Goal: Task Accomplishment & Management: Manage account settings

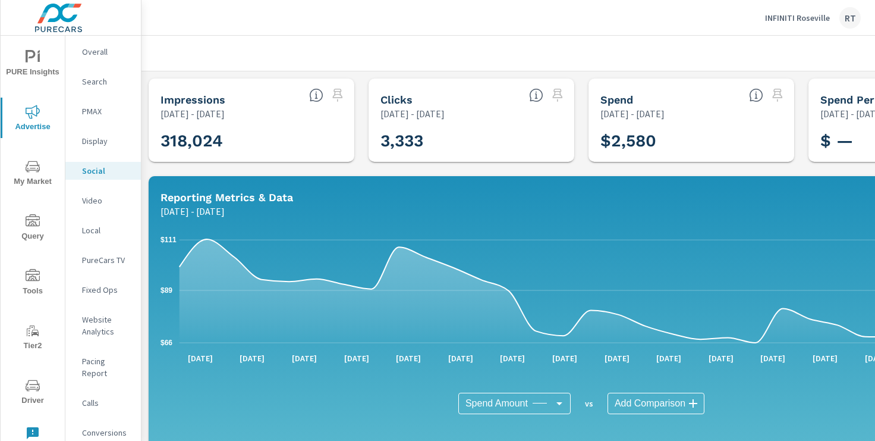
scroll to position [411, 0]
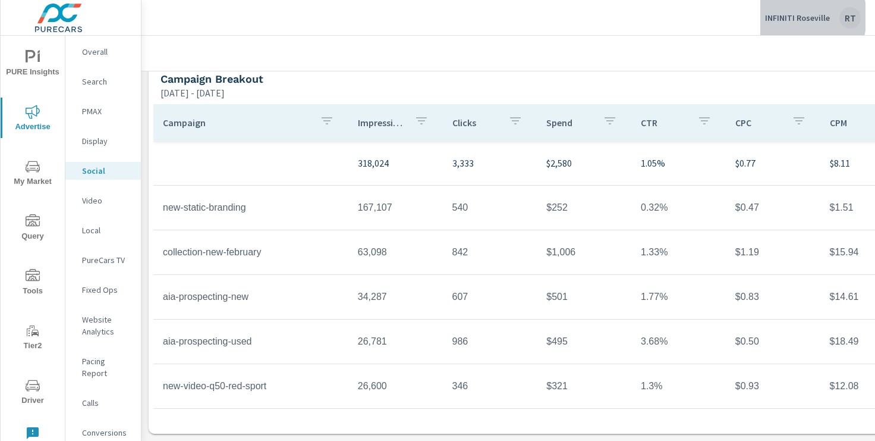
click at [787, 17] on p "INFINITI Roseville" at bounding box center [797, 17] width 65 height 11
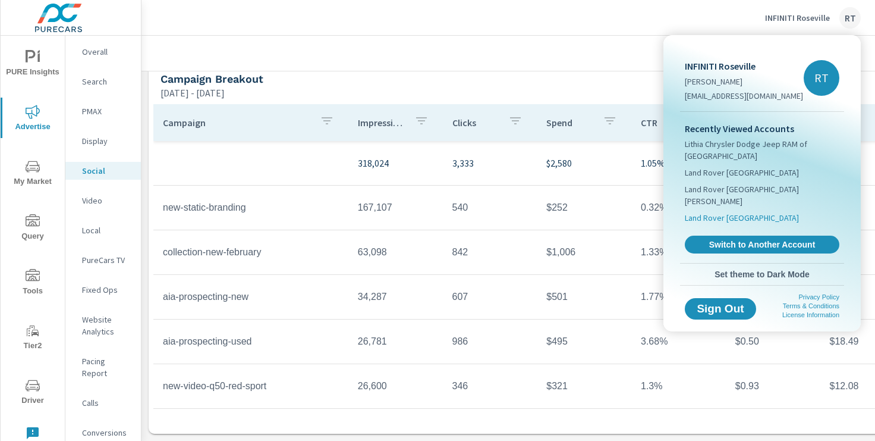
click at [714, 212] on span "Land Rover [GEOGRAPHIC_DATA]" at bounding box center [742, 218] width 114 height 12
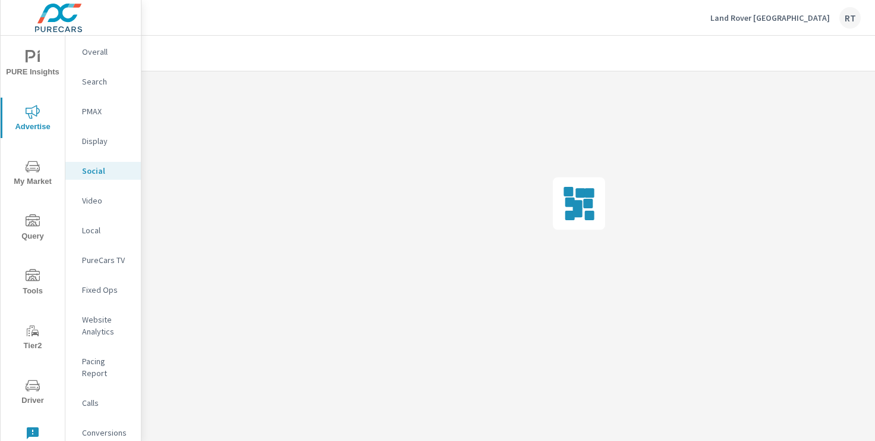
click at [32, 56] on icon "nav menu" at bounding box center [31, 56] width 10 height 12
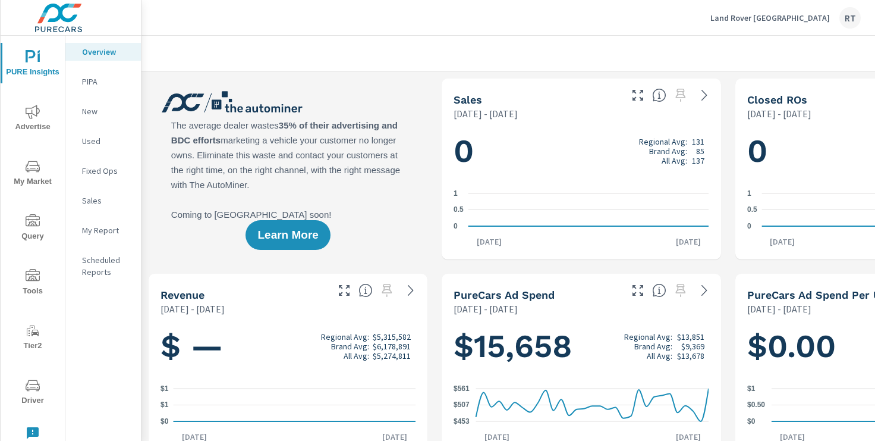
scroll to position [1, 0]
click at [94, 263] on p "Scheduled Reports" at bounding box center [106, 266] width 49 height 24
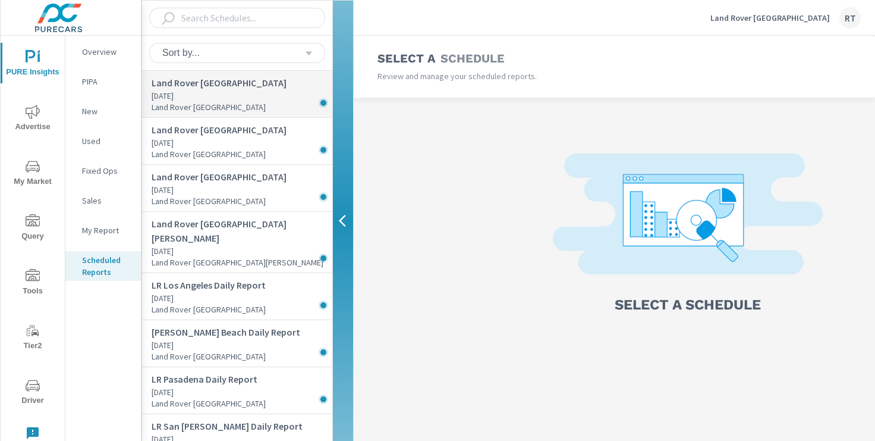
click at [247, 102] on p "Land Rover [GEOGRAPHIC_DATA]" at bounding box center [242, 107] width 181 height 11
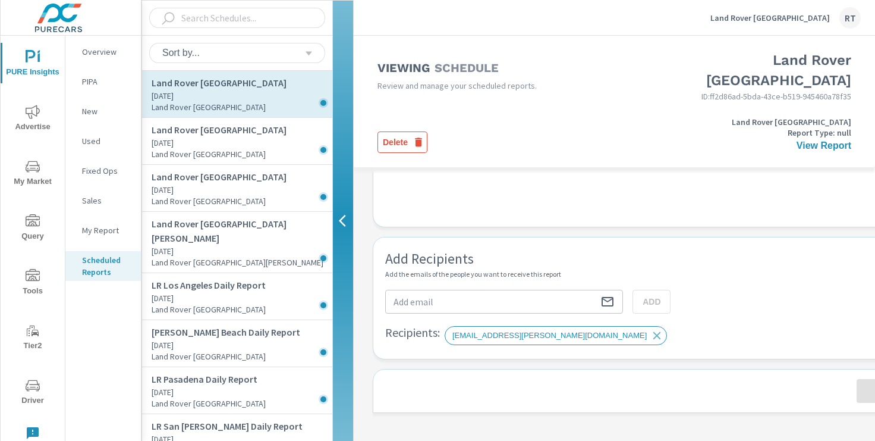
scroll to position [490, 0]
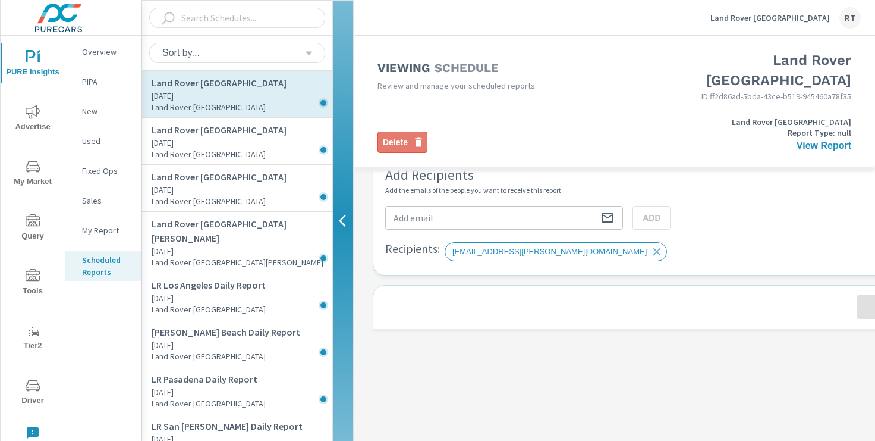
click at [400, 136] on span "Delete" at bounding box center [402, 142] width 39 height 12
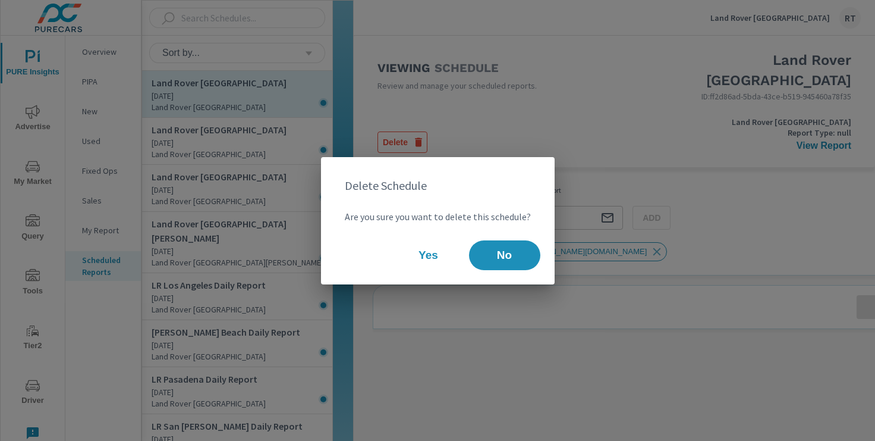
click at [428, 250] on span "Yes" at bounding box center [429, 255] width 48 height 11
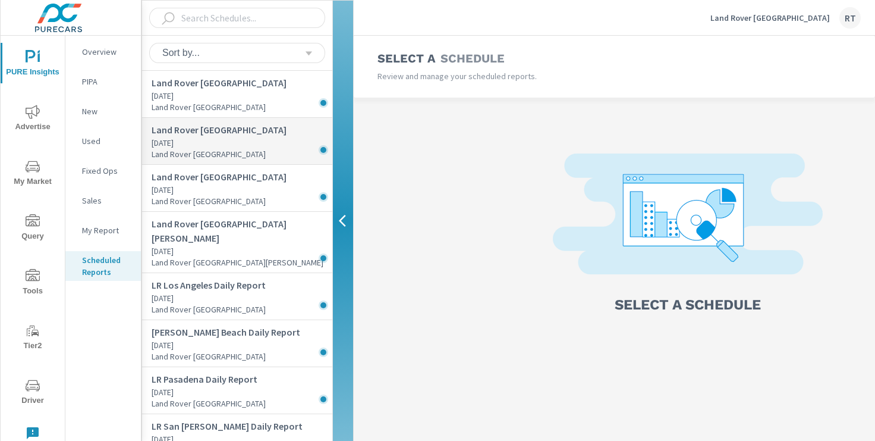
click at [268, 139] on p "Yesterday" at bounding box center [242, 143] width 181 height 12
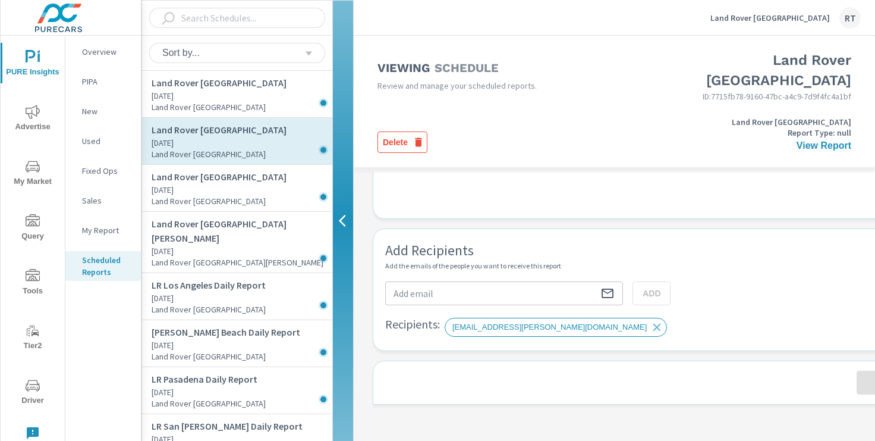
scroll to position [415, 0]
click at [397, 136] on span "Delete" at bounding box center [402, 142] width 39 height 12
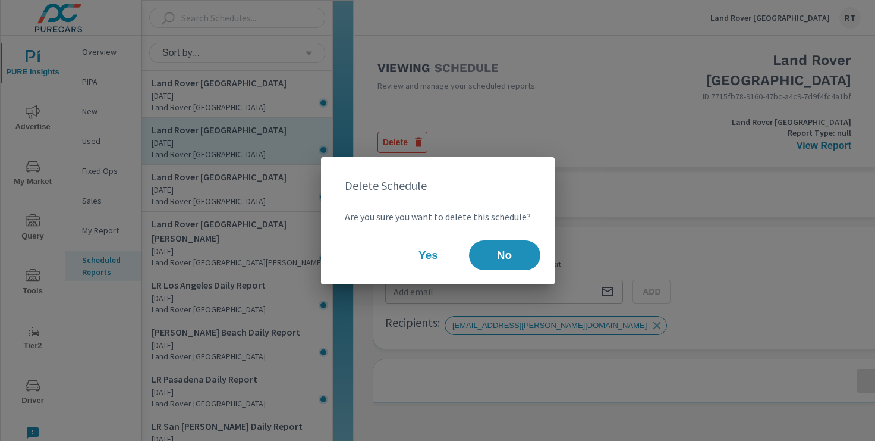
click at [413, 254] on span "Yes" at bounding box center [429, 255] width 48 height 11
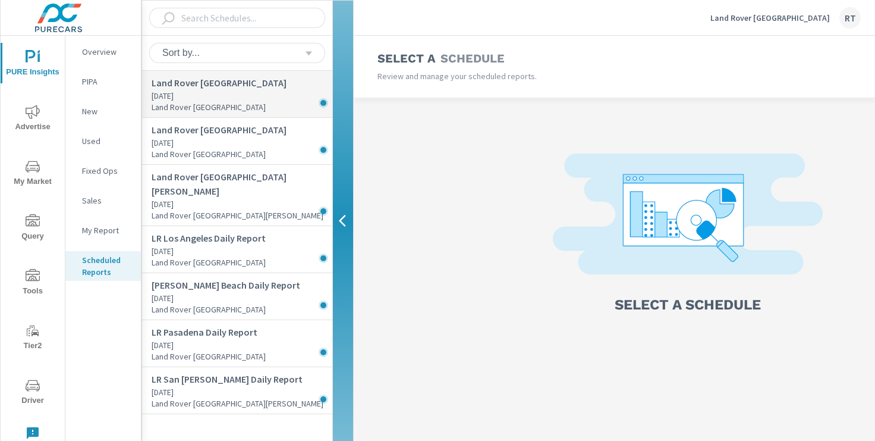
click at [247, 95] on p "Yesterday" at bounding box center [242, 96] width 181 height 12
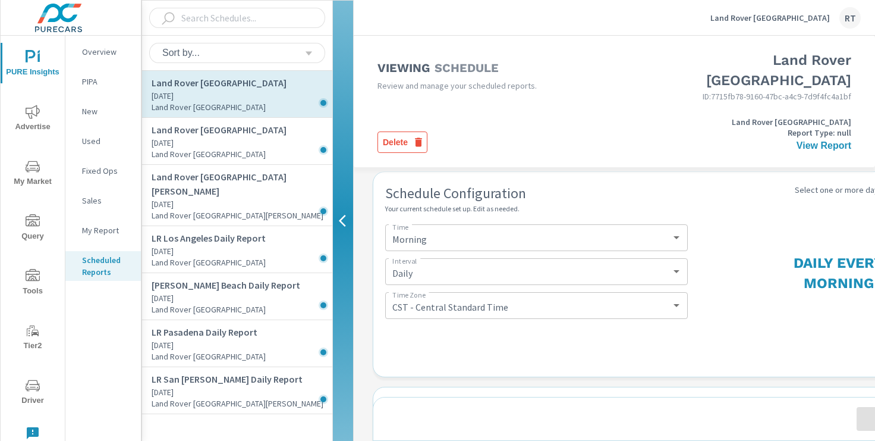
scroll to position [490, 0]
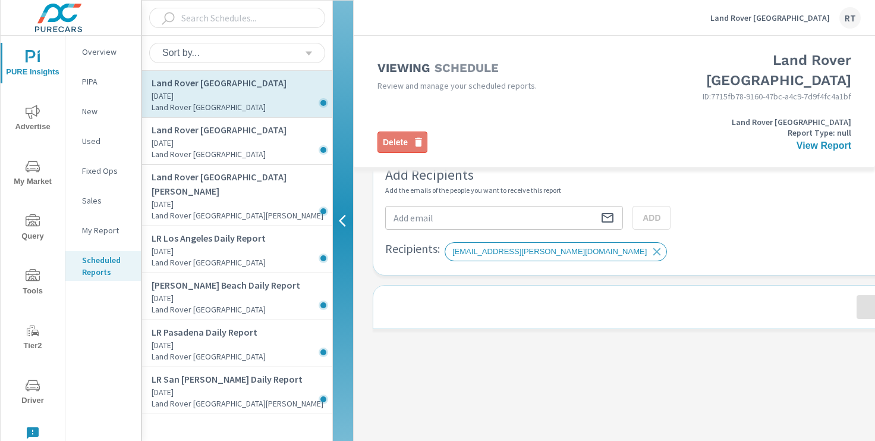
click at [395, 136] on span "Delete" at bounding box center [402, 142] width 39 height 12
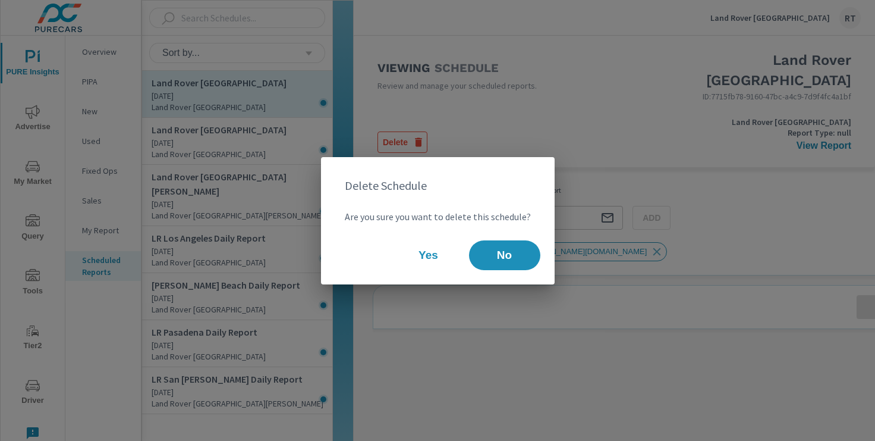
click at [423, 253] on span "Yes" at bounding box center [429, 255] width 48 height 11
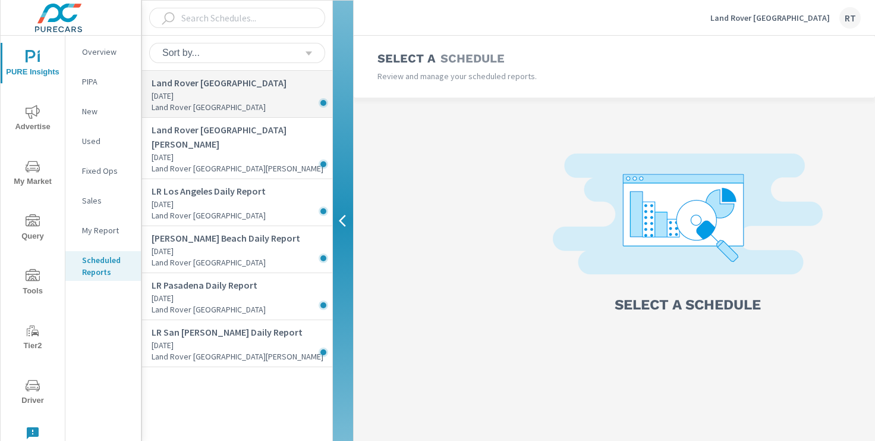
click at [243, 91] on p "Yesterday" at bounding box center [242, 96] width 181 height 12
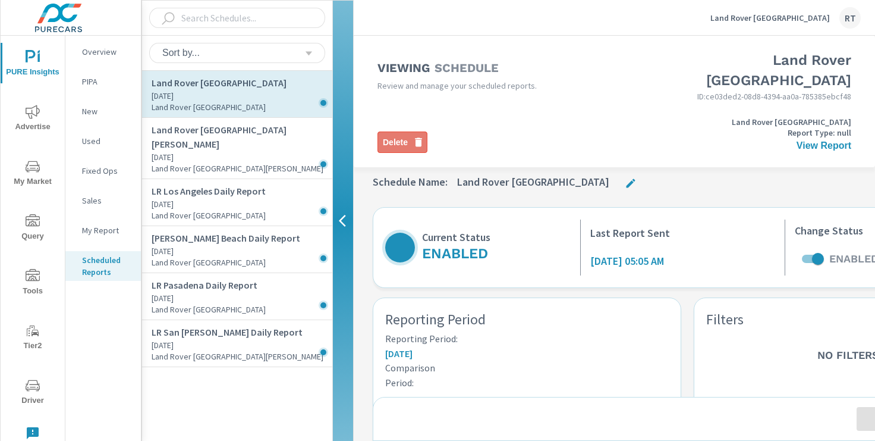
click at [397, 136] on span "Delete" at bounding box center [402, 142] width 39 height 12
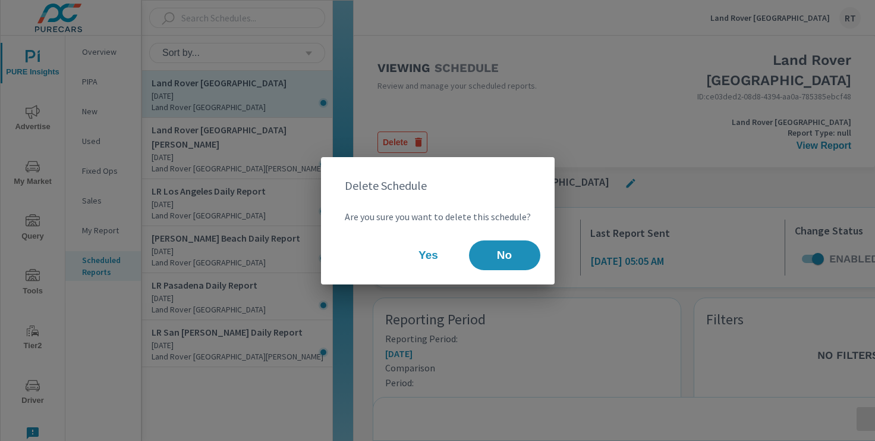
click at [433, 257] on span "Yes" at bounding box center [429, 255] width 48 height 11
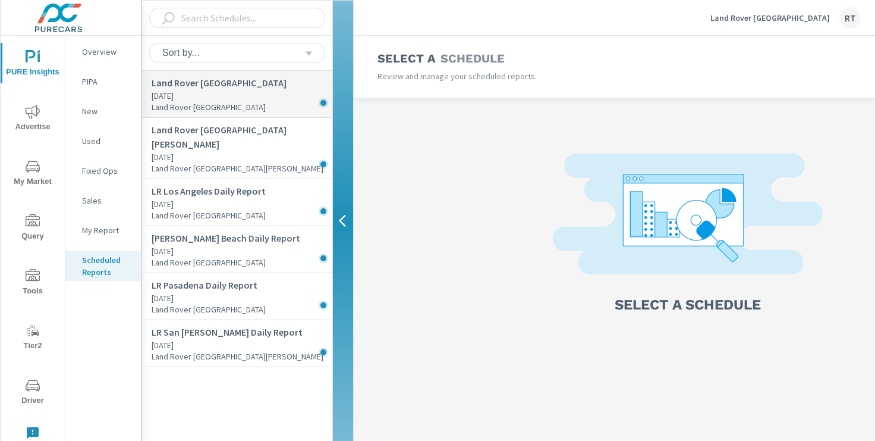
click at [223, 99] on p "Yesterday" at bounding box center [242, 96] width 181 height 12
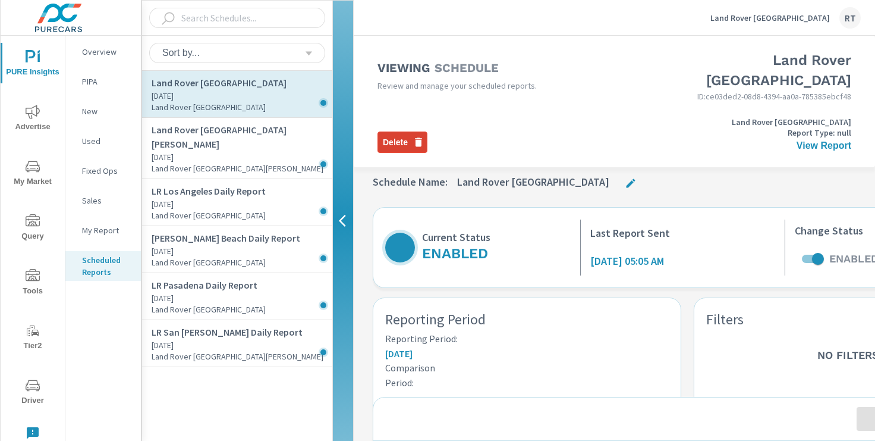
click at [394, 136] on span "Delete" at bounding box center [402, 142] width 39 height 12
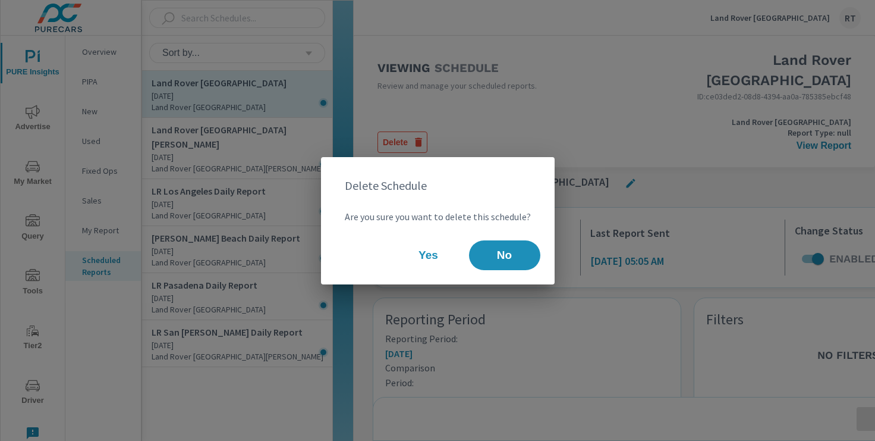
click at [429, 250] on span "Yes" at bounding box center [429, 255] width 48 height 11
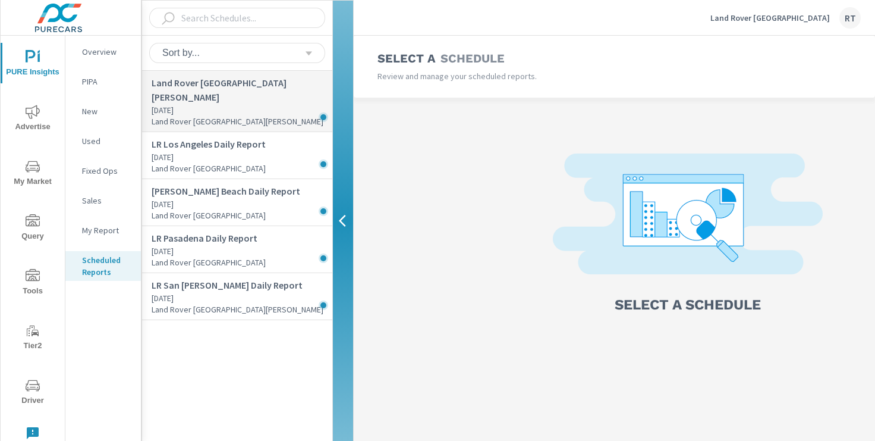
click at [272, 104] on p "Yesterday" at bounding box center [242, 110] width 181 height 12
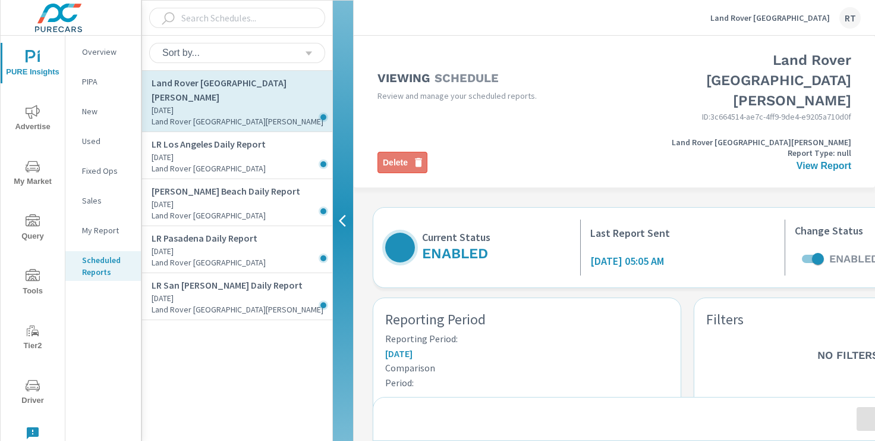
click at [401, 156] on span "Delete" at bounding box center [402, 162] width 39 height 12
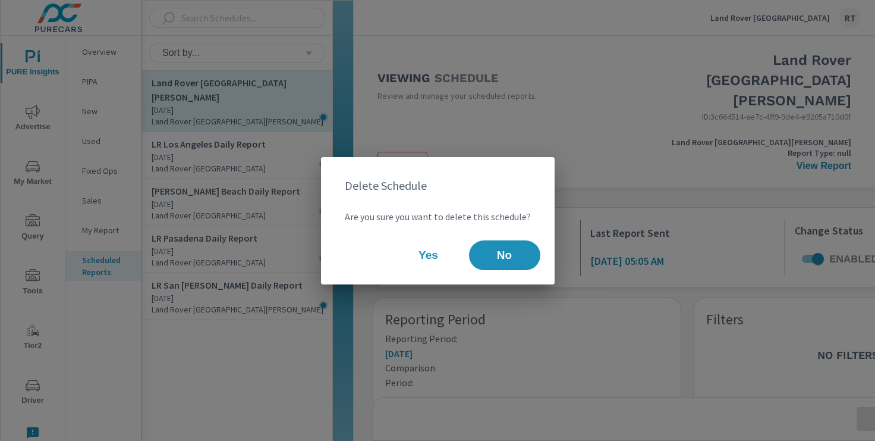
click at [434, 254] on span "Yes" at bounding box center [429, 255] width 48 height 11
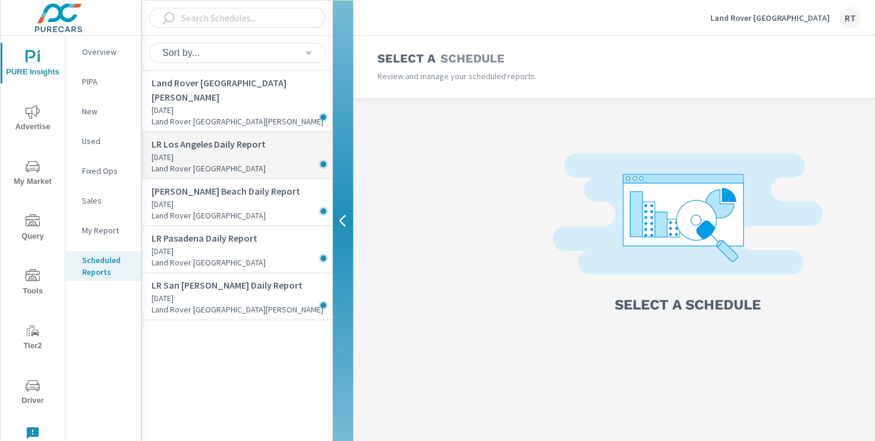
click at [254, 151] on p "Yesterday" at bounding box center [242, 157] width 181 height 12
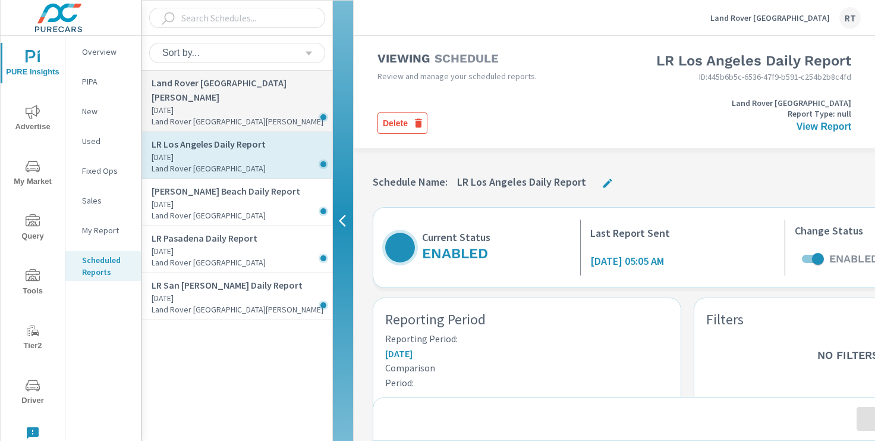
click at [258, 116] on p "Land Rover San Jose" at bounding box center [242, 121] width 181 height 11
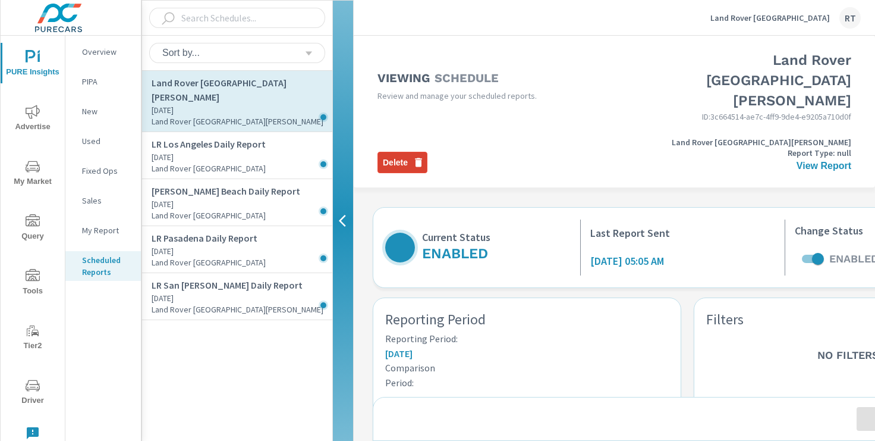
click at [403, 156] on span "Delete" at bounding box center [402, 162] width 39 height 12
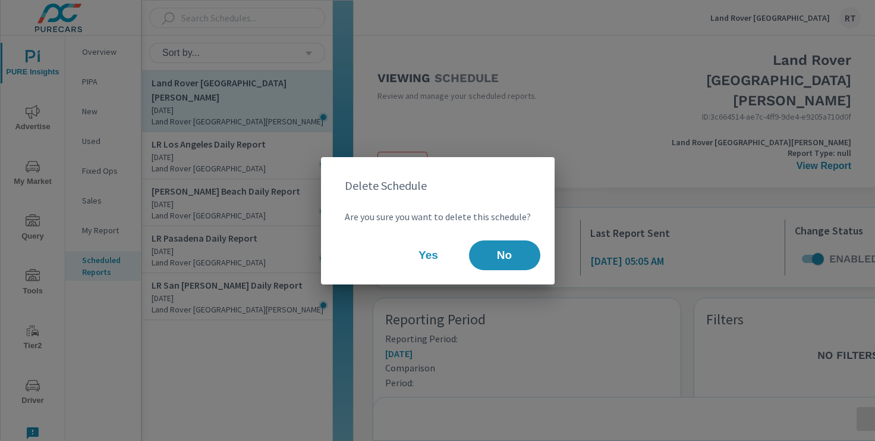
click at [429, 255] on span "Yes" at bounding box center [429, 255] width 48 height 11
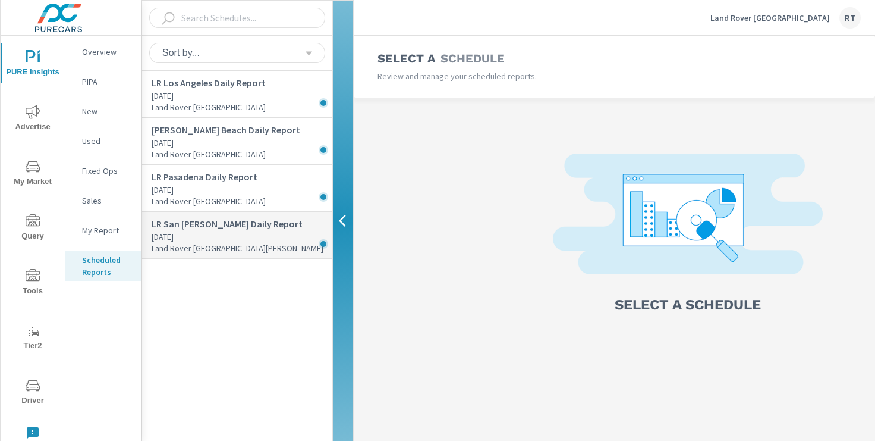
click at [228, 235] on p "Yesterday" at bounding box center [242, 237] width 181 height 12
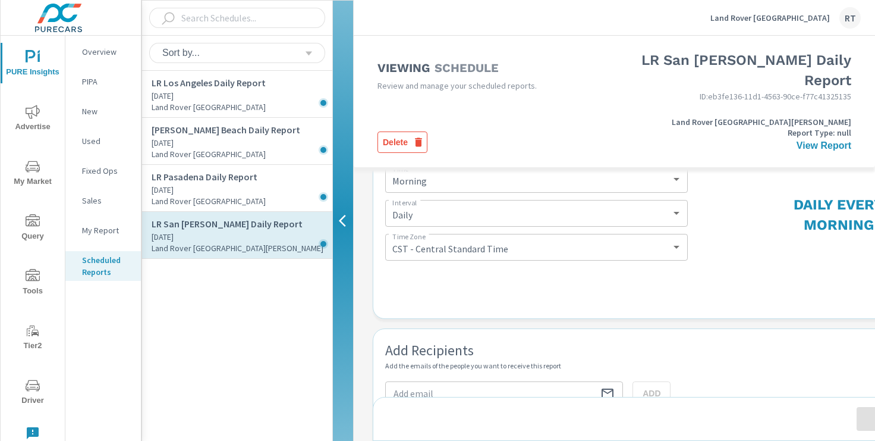
scroll to position [490, 0]
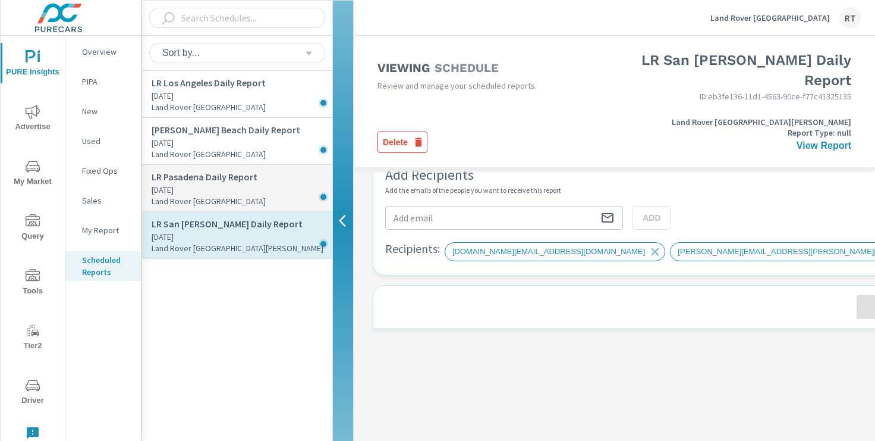
click at [228, 194] on p "Yesterday" at bounding box center [242, 190] width 181 height 12
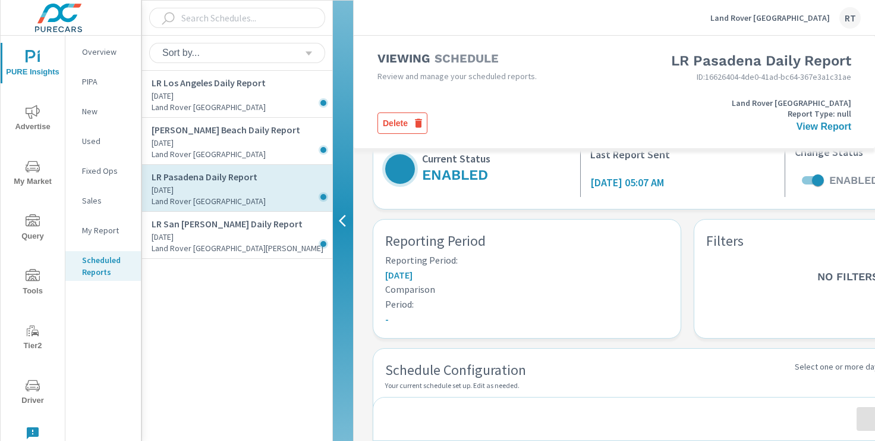
scroll to position [490, 0]
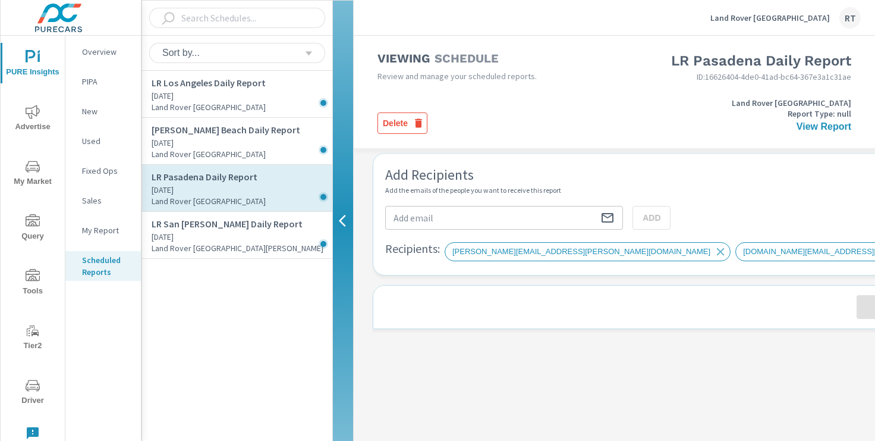
click at [32, 61] on icon "nav menu" at bounding box center [33, 57] width 14 height 14
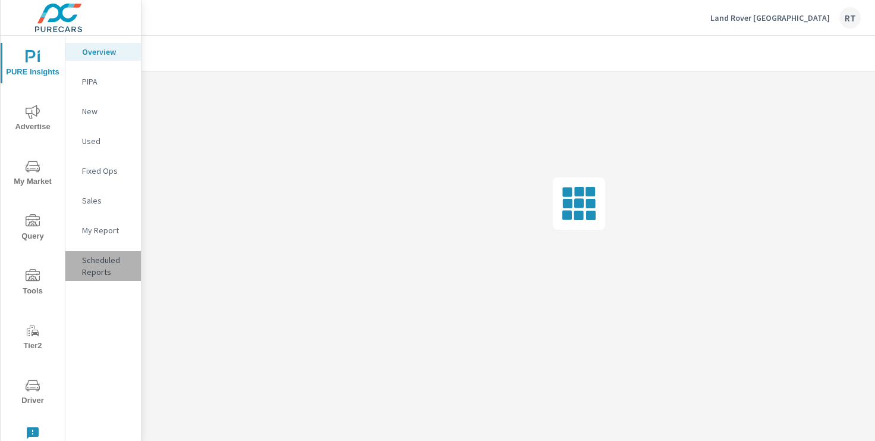
click at [92, 264] on p "Scheduled Reports" at bounding box center [106, 266] width 49 height 24
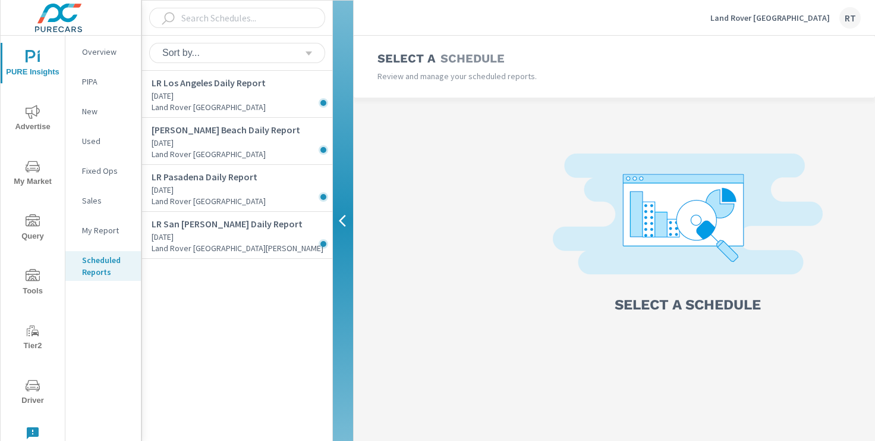
click at [783, 10] on div "Land Rover Los Angeles RT" at bounding box center [786, 17] width 150 height 21
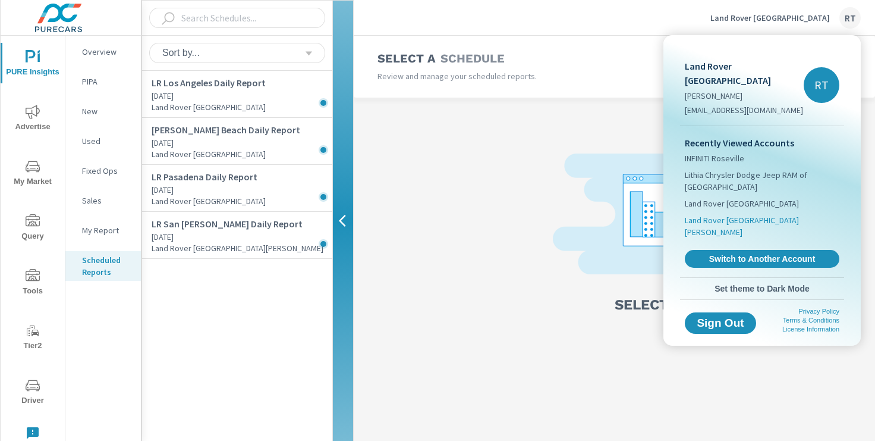
click at [714, 214] on span "Land Rover San Jose" at bounding box center [762, 226] width 155 height 24
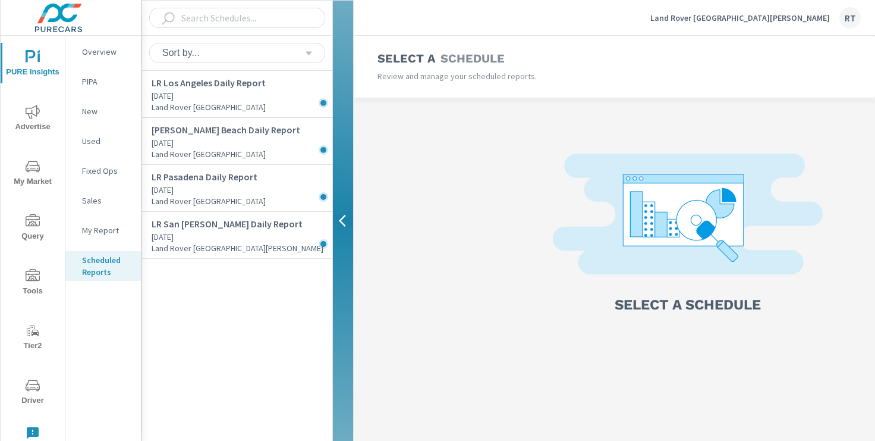
click at [341, 222] on icon "button" at bounding box center [342, 221] width 7 height 12
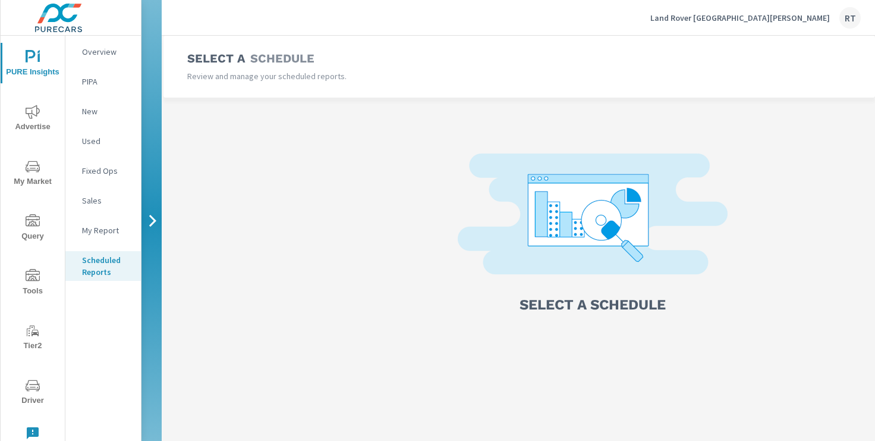
click at [28, 120] on span "Advertise" at bounding box center [32, 119] width 57 height 29
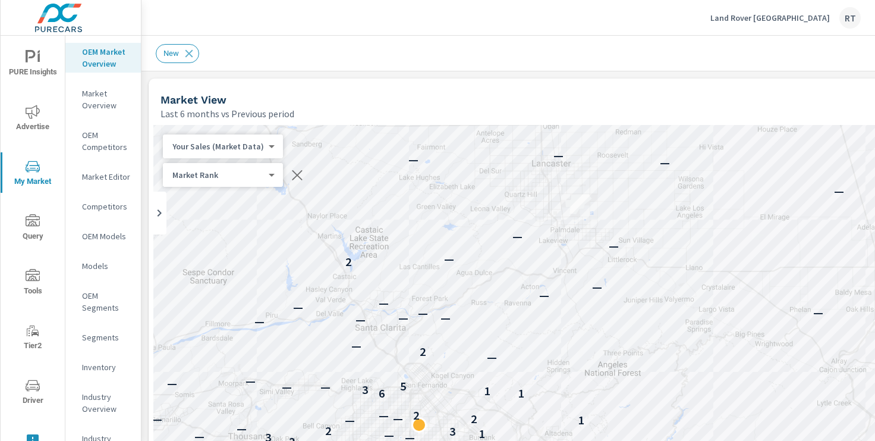
scroll to position [1, 0]
